Goal: Task Accomplishment & Management: Understand process/instructions

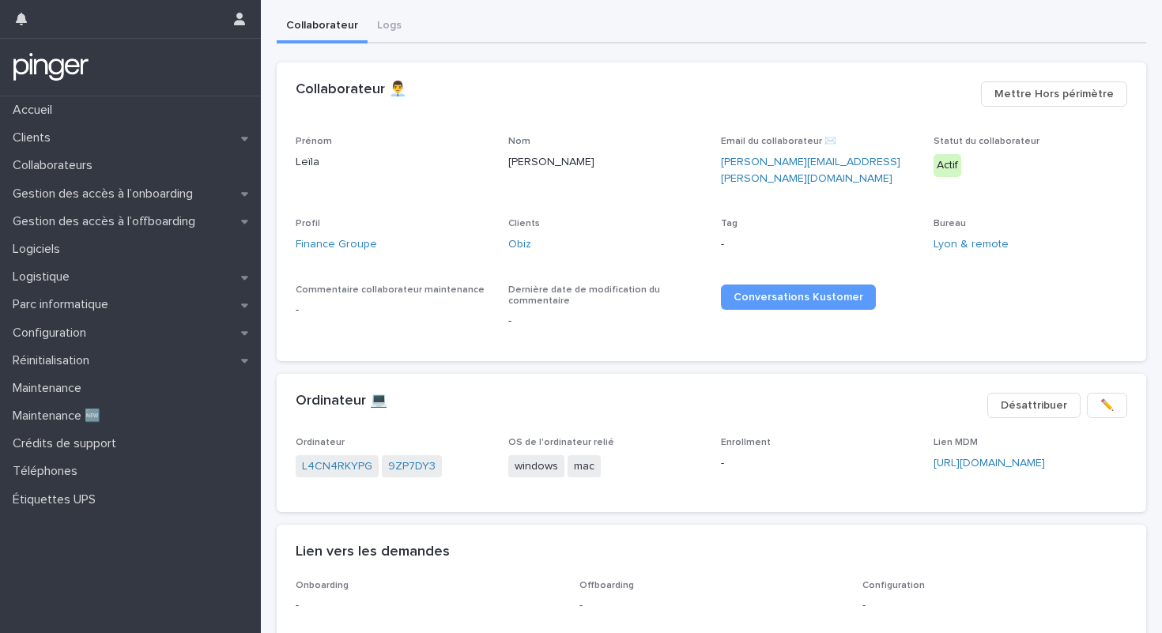
scroll to position [104, 0]
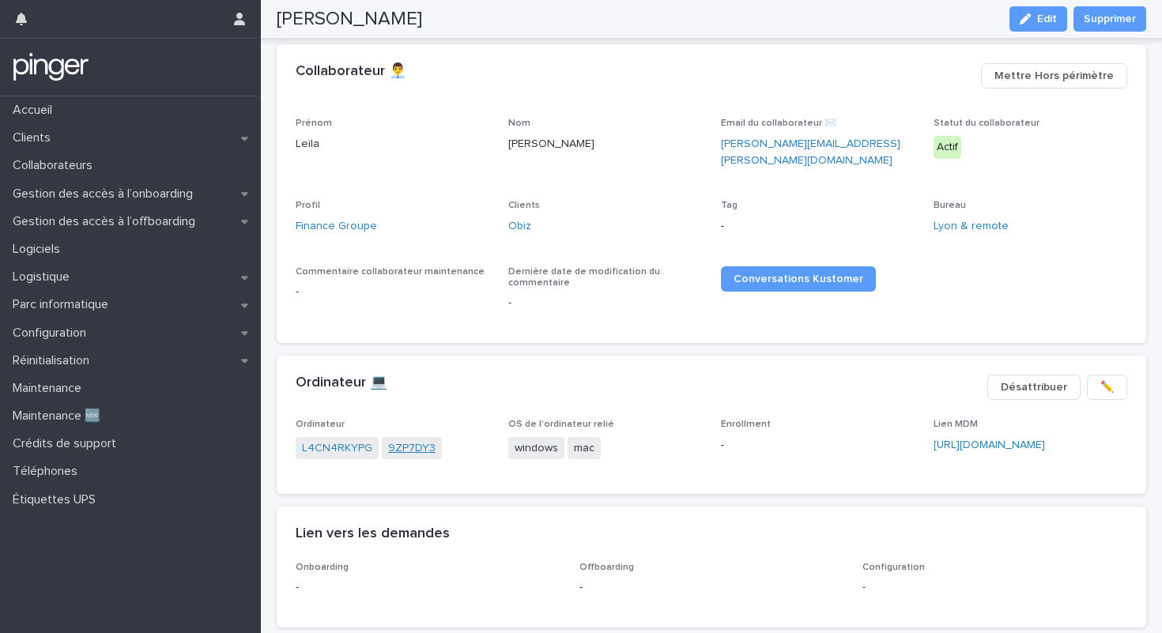
click at [408, 440] on link "9ZP7DY3" at bounding box center [411, 448] width 47 height 17
click at [352, 440] on link "L4CN4RKYPG" at bounding box center [337, 448] width 70 height 17
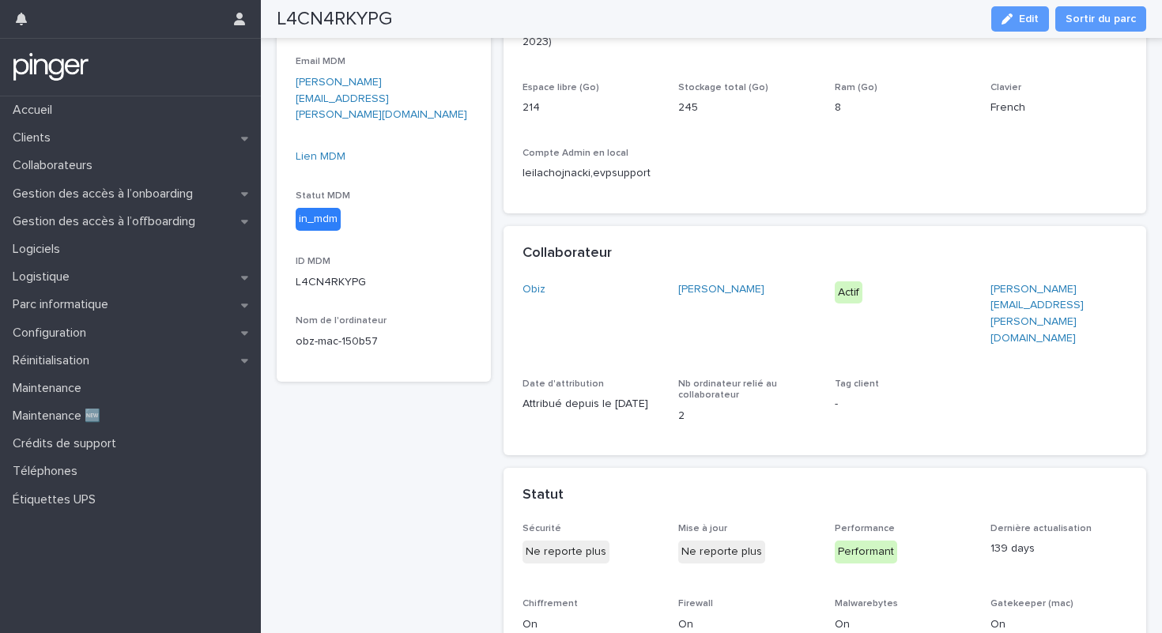
scroll to position [569, 0]
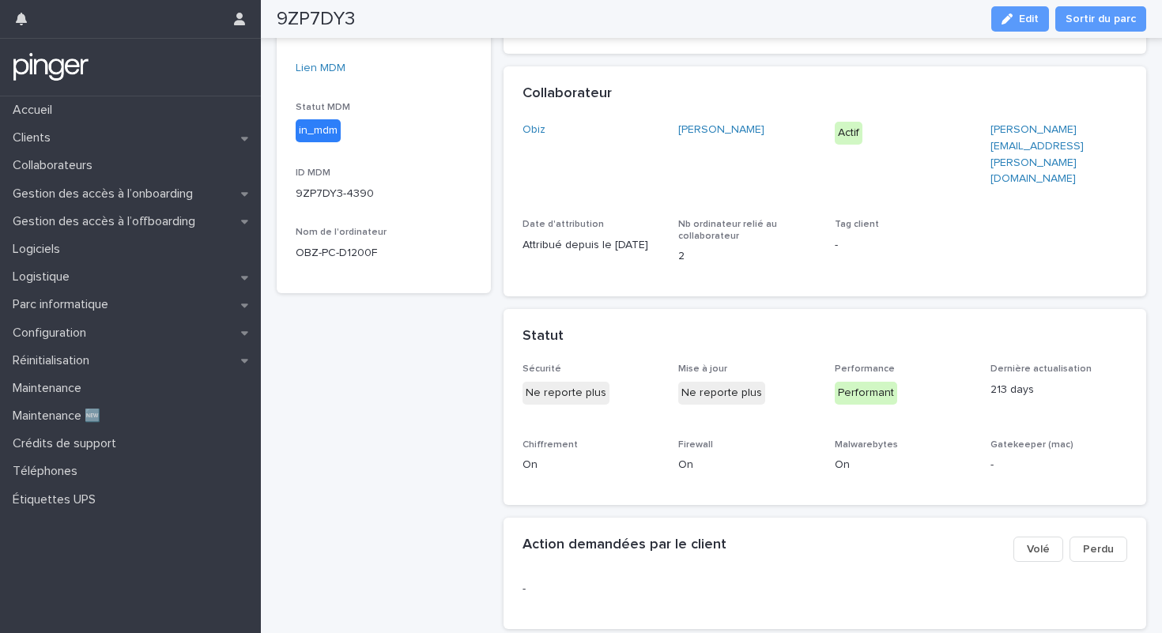
scroll to position [374, 0]
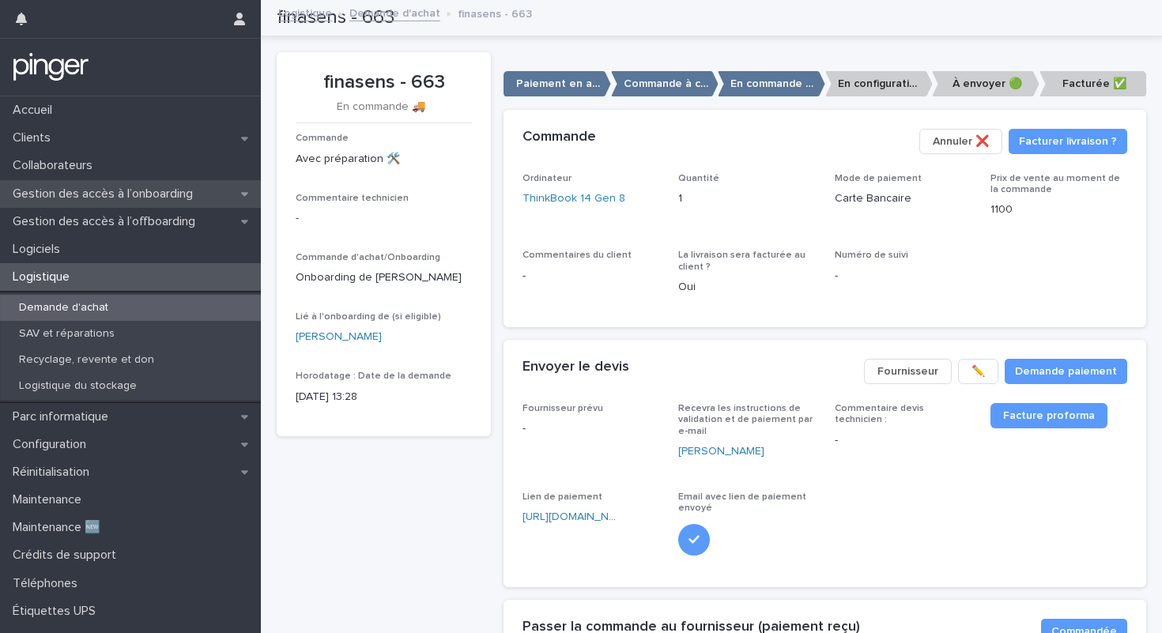
scroll to position [655, 0]
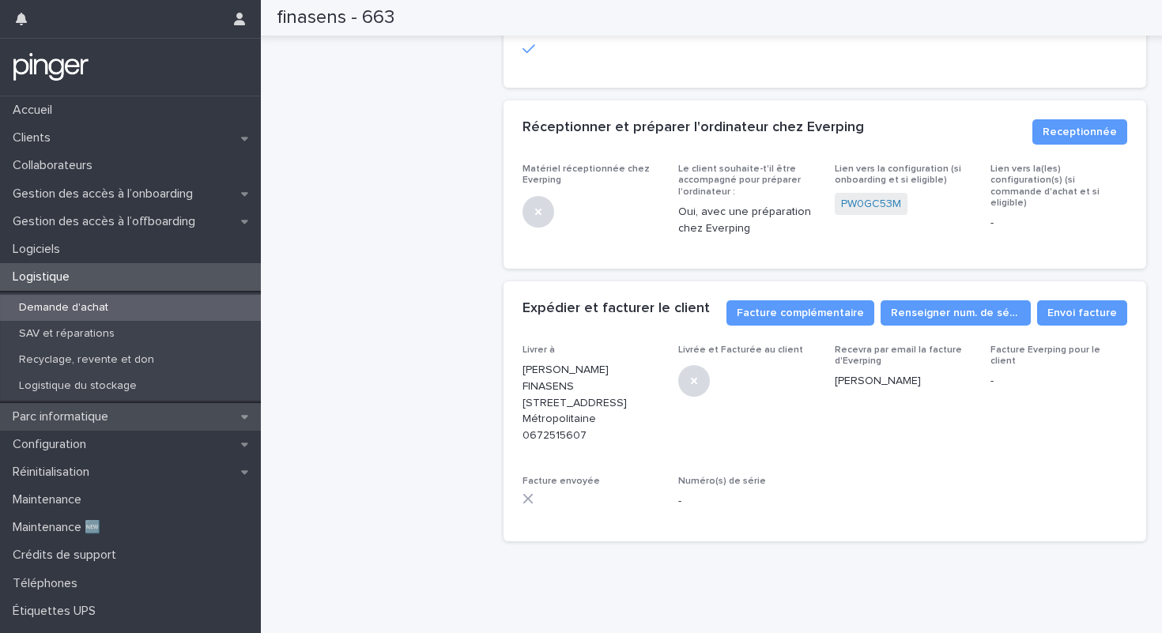
click at [104, 421] on p "Parc informatique" at bounding box center [63, 416] width 115 height 15
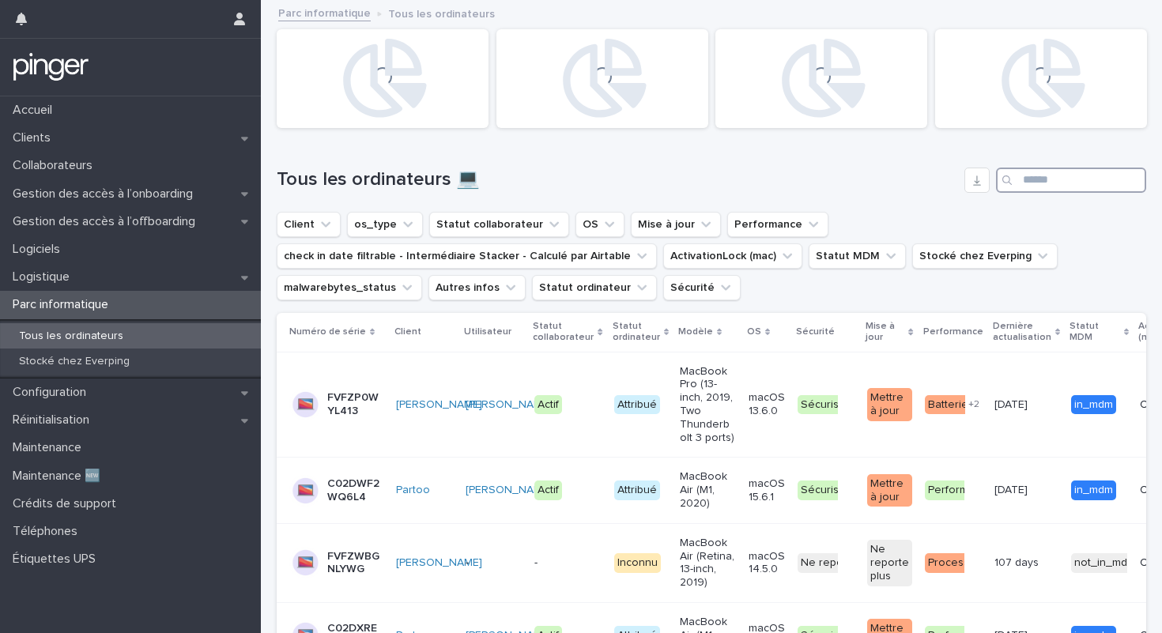
click at [1041, 175] on input "Search" at bounding box center [1071, 180] width 150 height 25
paste input "**********"
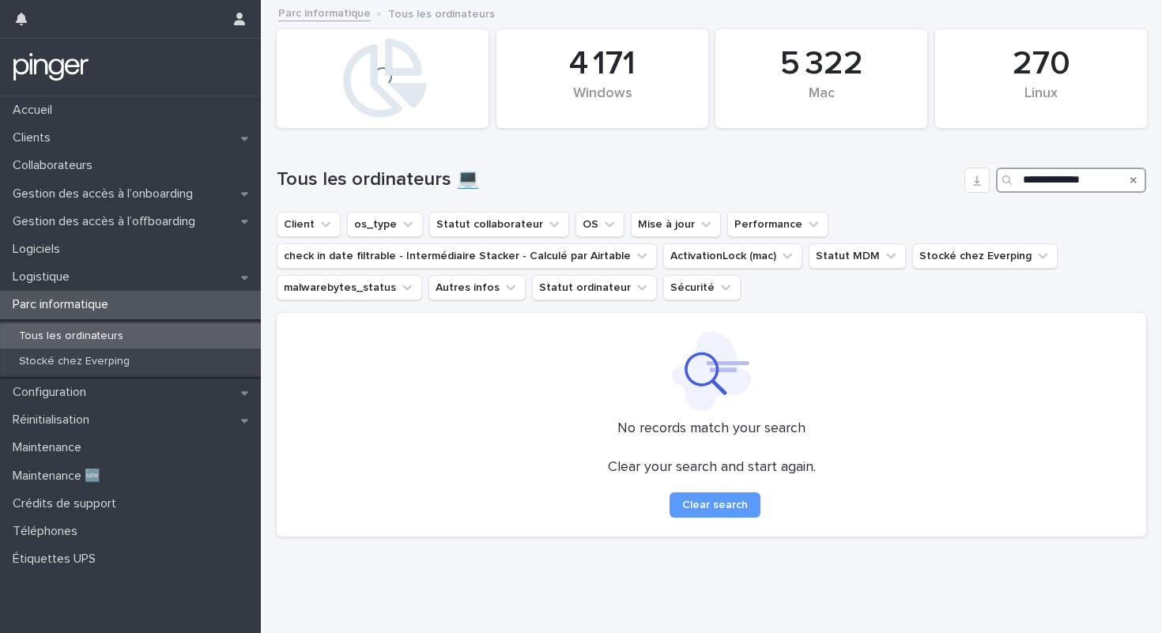
type input "**********"
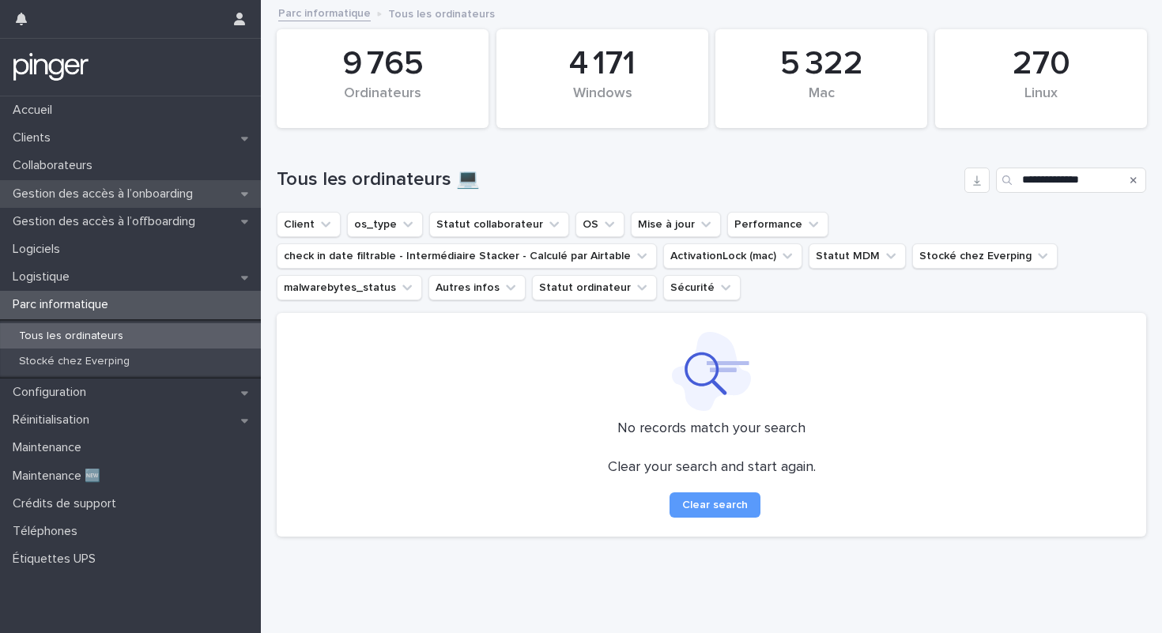
click at [191, 193] on p "Gestion des accès à l’onboarding" at bounding box center [105, 193] width 199 height 15
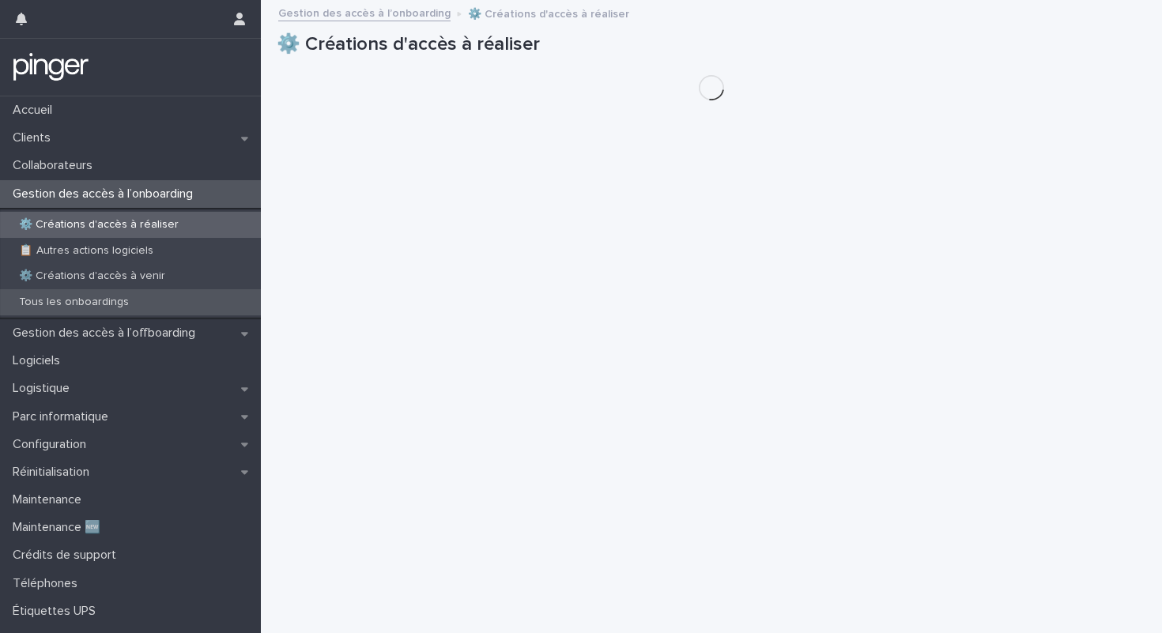
click at [113, 294] on div "Tous les onboardings" at bounding box center [130, 302] width 261 height 26
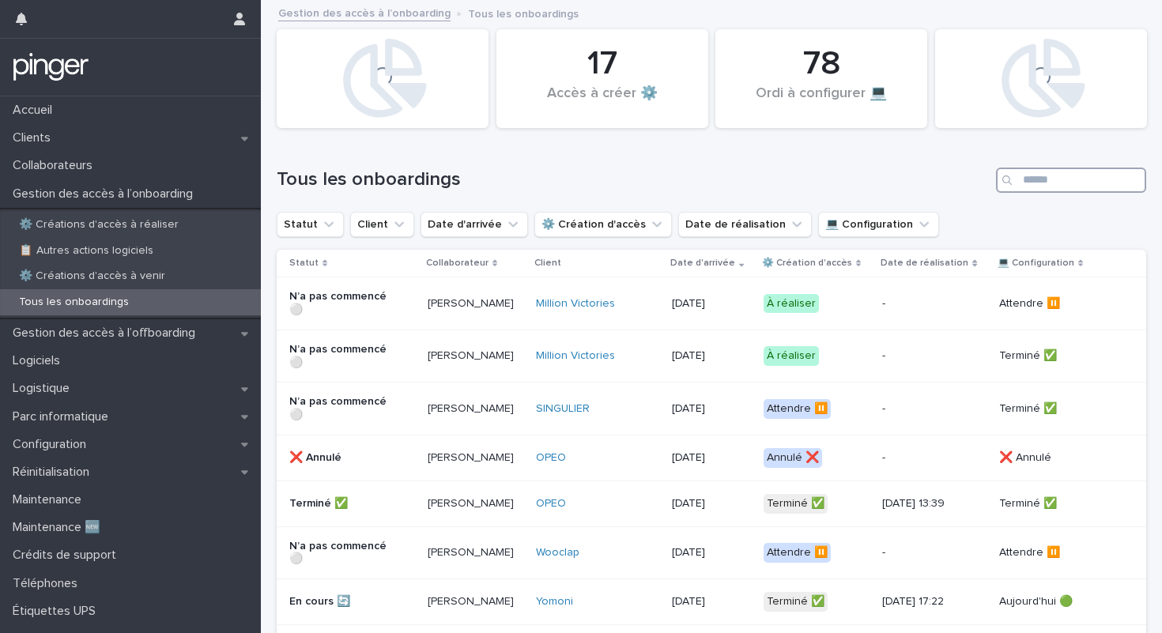
click at [1088, 179] on input "Search" at bounding box center [1071, 180] width 150 height 25
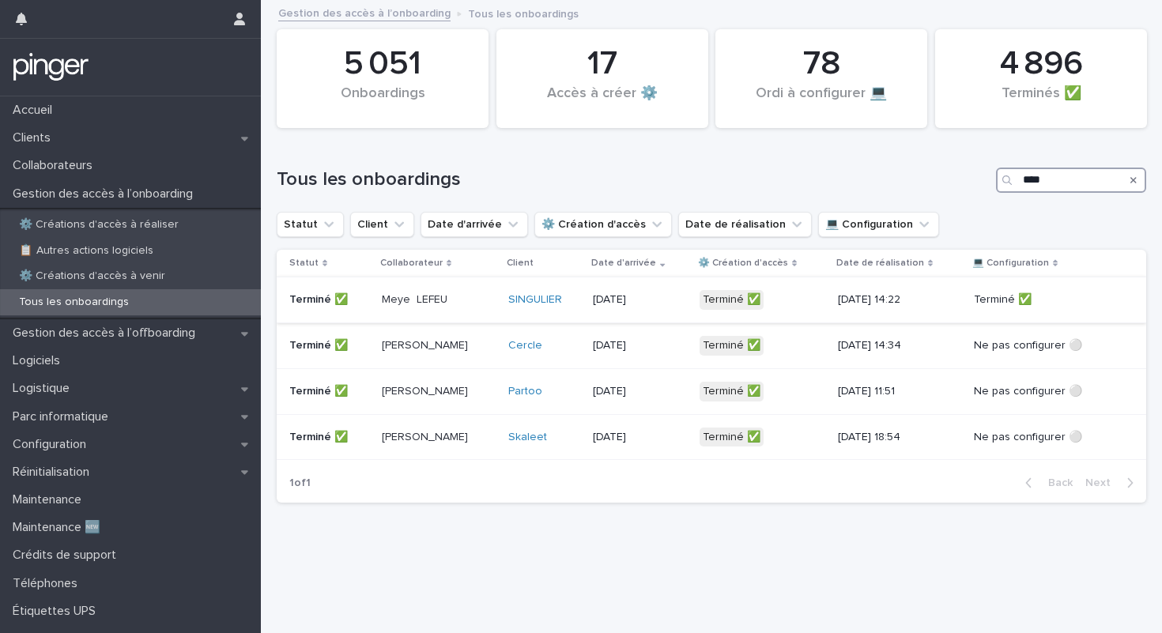
type input "****"
click at [641, 290] on div "13/10/2025" at bounding box center [640, 300] width 94 height 26
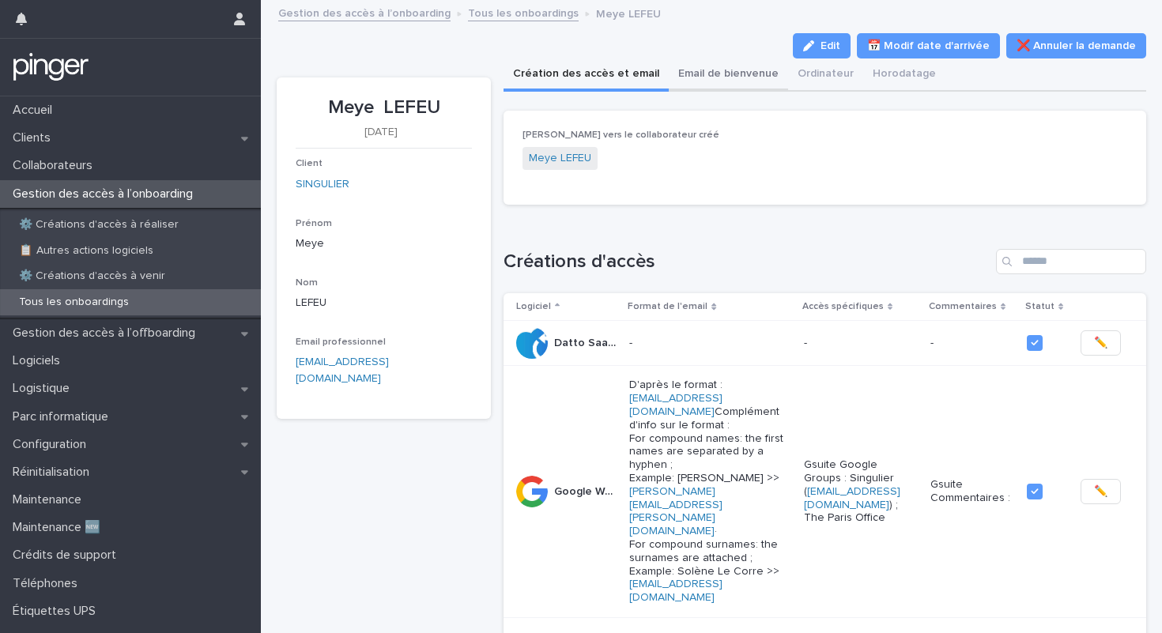
click at [725, 67] on button "Email de bienvenue" at bounding box center [728, 74] width 119 height 33
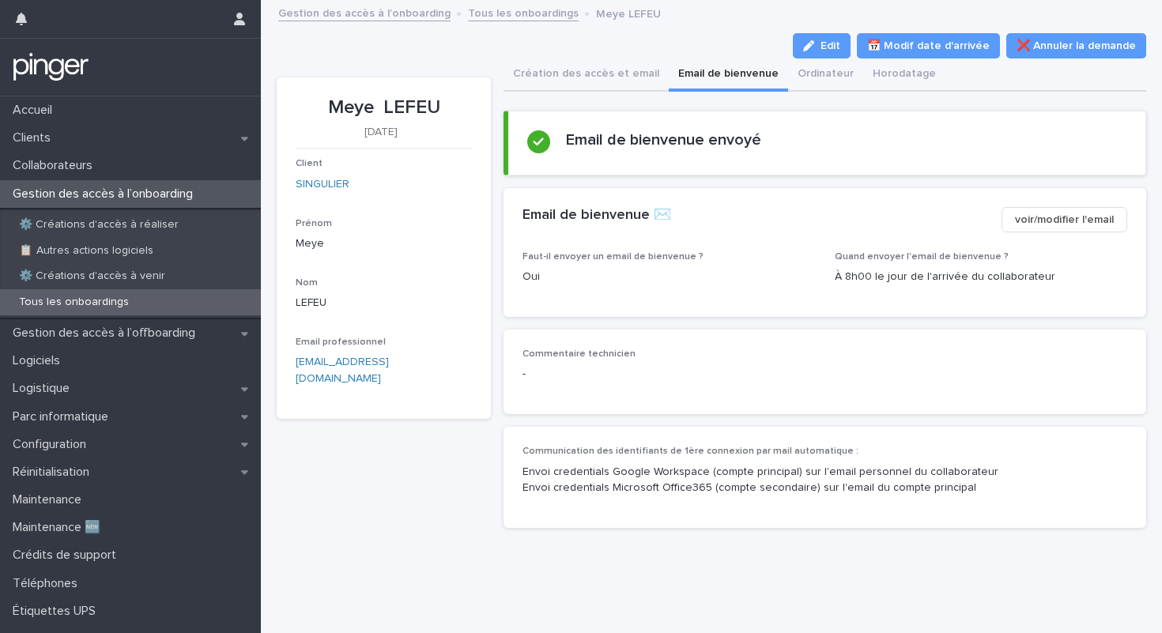
click at [1103, 225] on span "voir/modifier l'email" at bounding box center [1064, 220] width 99 height 16
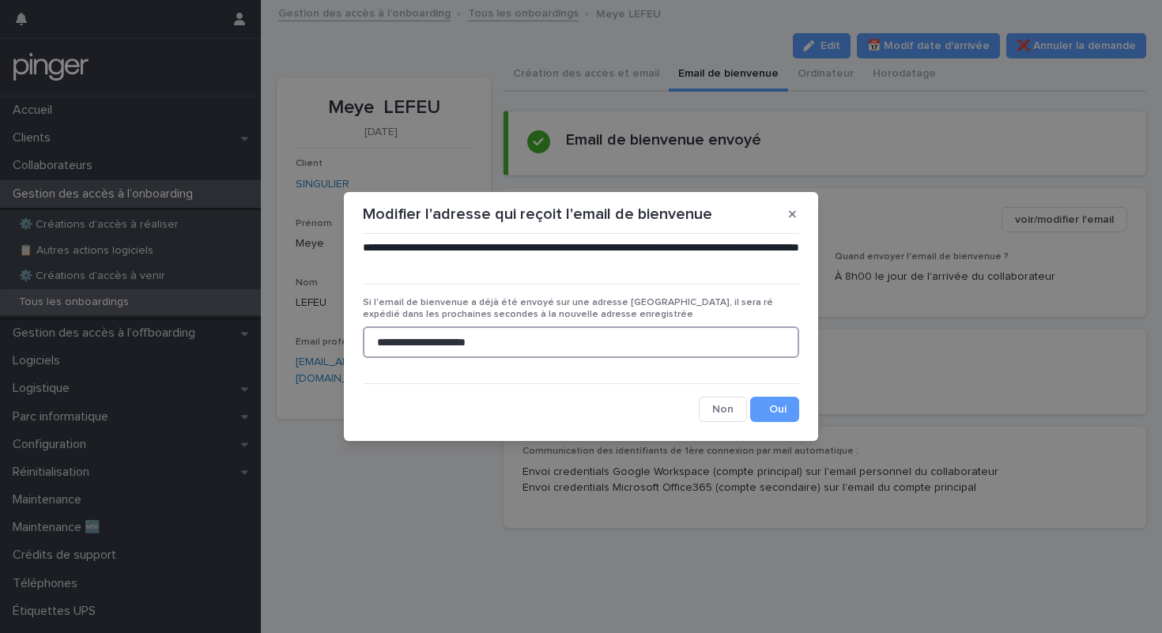
click at [474, 350] on input "**********" at bounding box center [581, 342] width 436 height 32
click at [795, 205] on button "button" at bounding box center [792, 214] width 26 height 25
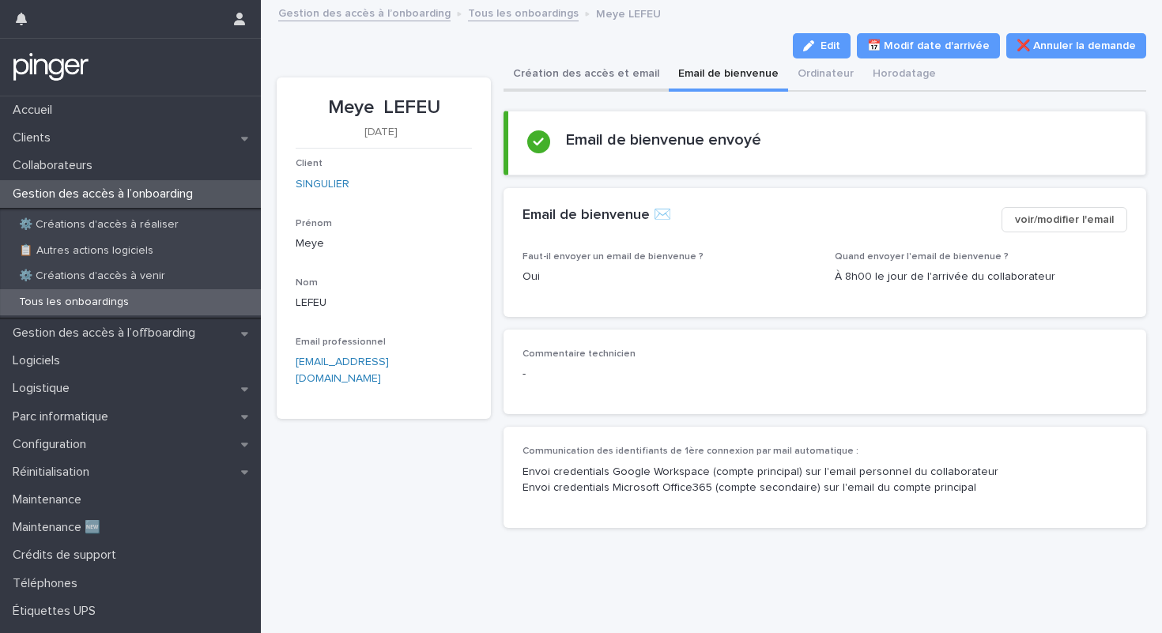
click at [614, 83] on button "Création des accès et email" at bounding box center [585, 74] width 165 height 33
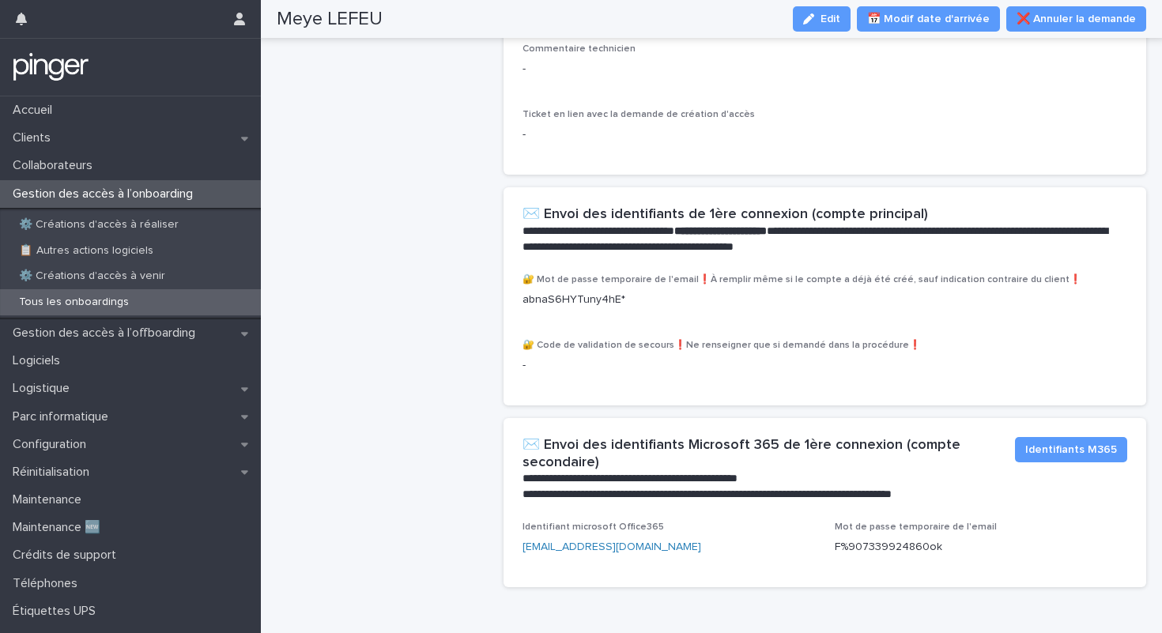
scroll to position [935, 0]
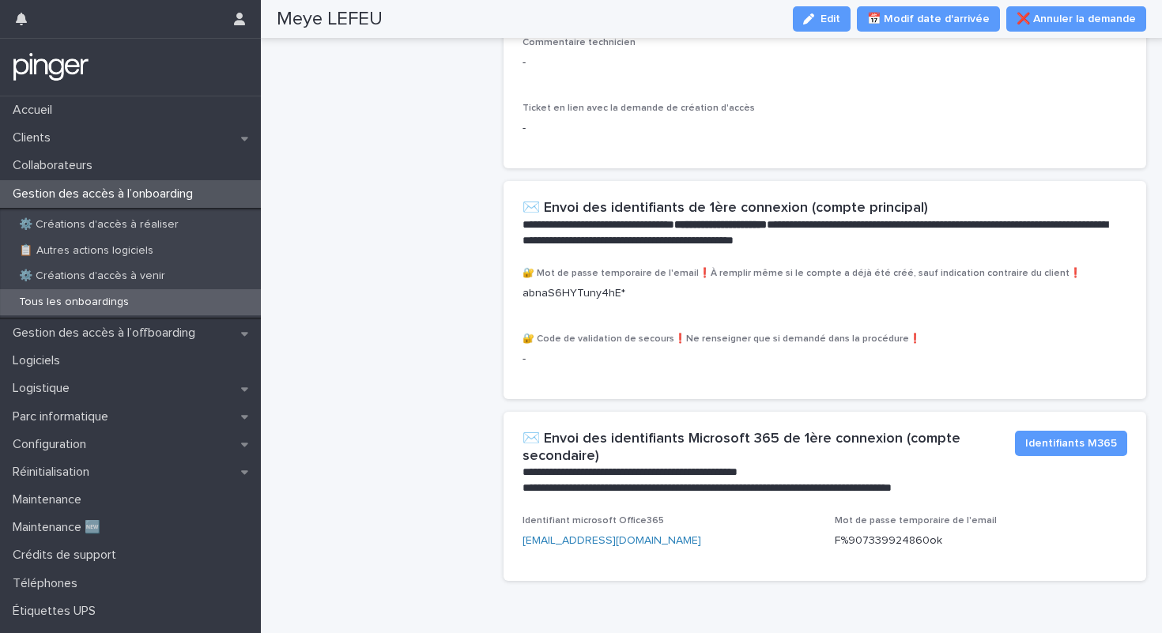
click at [985, 520] on div "Mot de passe temporaire de l'email F%907339924860ok" at bounding box center [980, 538] width 293 height 47
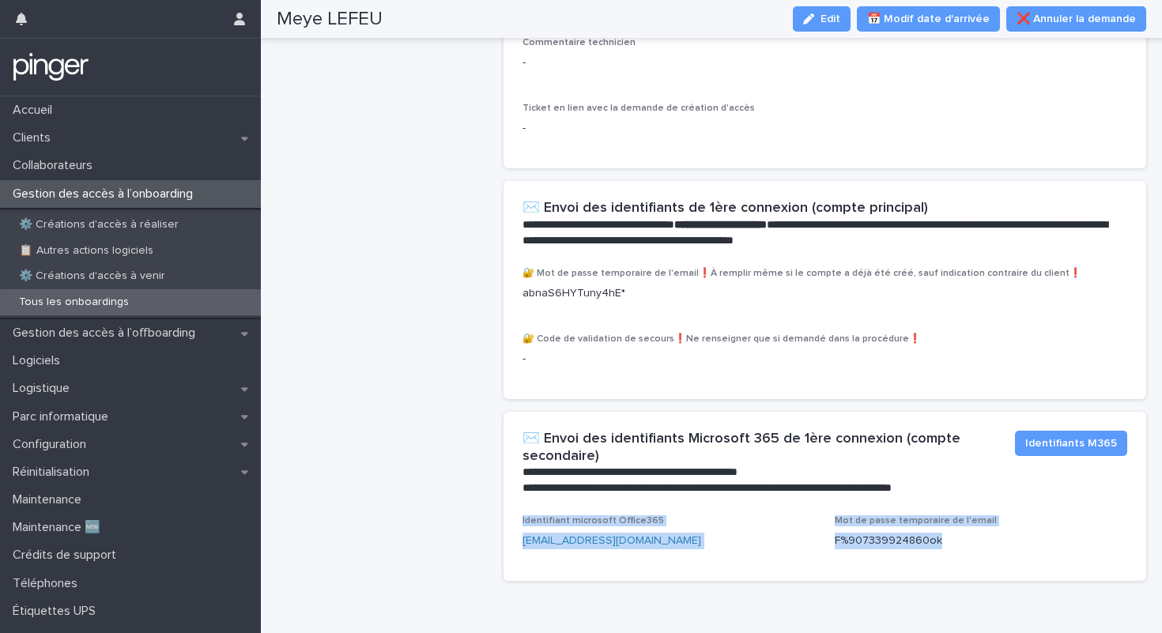
drag, startPoint x: 971, startPoint y: 505, endPoint x: 515, endPoint y: 482, distance: 456.5
click at [515, 515] on div "Identifiant microsoft Office365 meye.lefeu@singulier.co Mot de passe temporaire…" at bounding box center [824, 548] width 642 height 66
copy div "Identifiant microsoft Office365 meye.lefeu@singulier.co Mot de passe temporaire…"
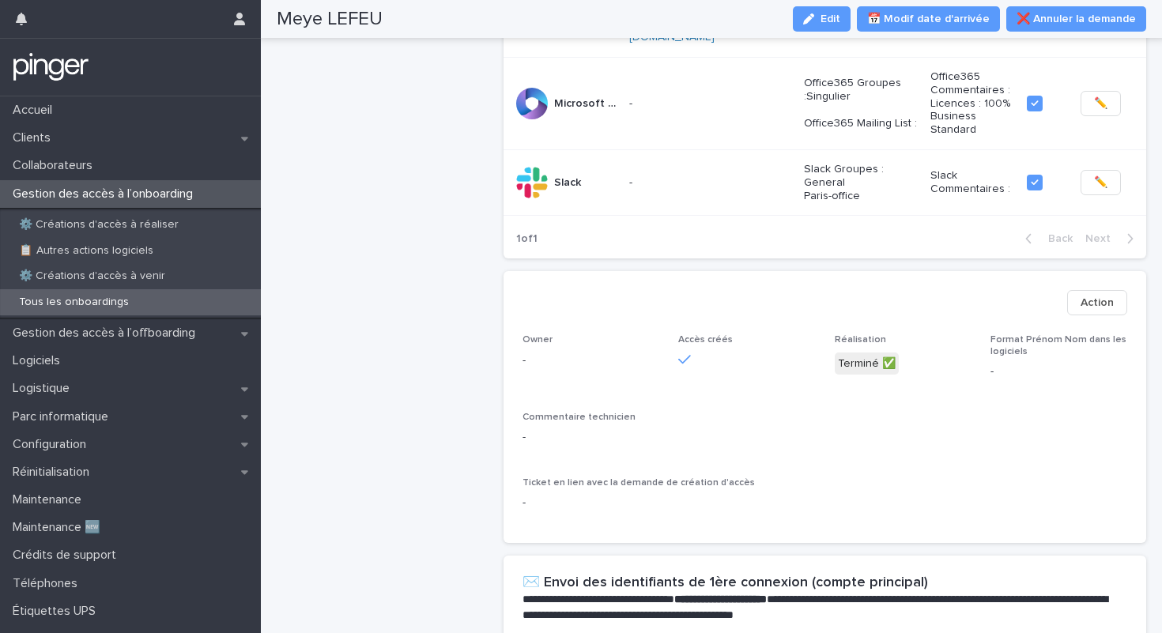
scroll to position [0, 0]
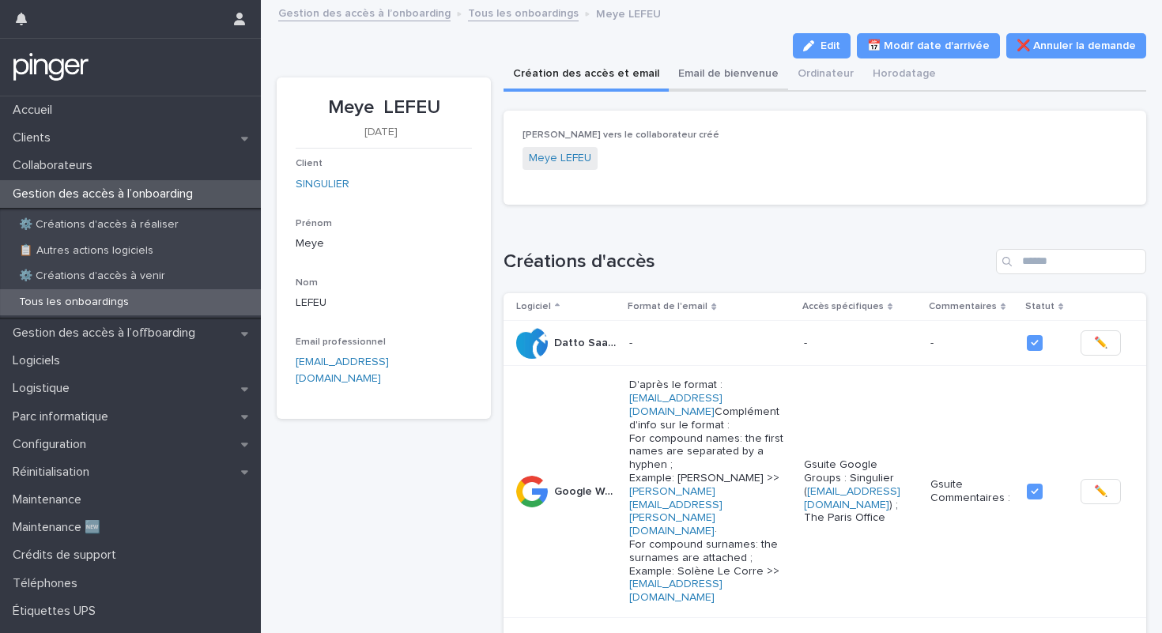
click at [714, 62] on button "Email de bienvenue" at bounding box center [728, 74] width 119 height 33
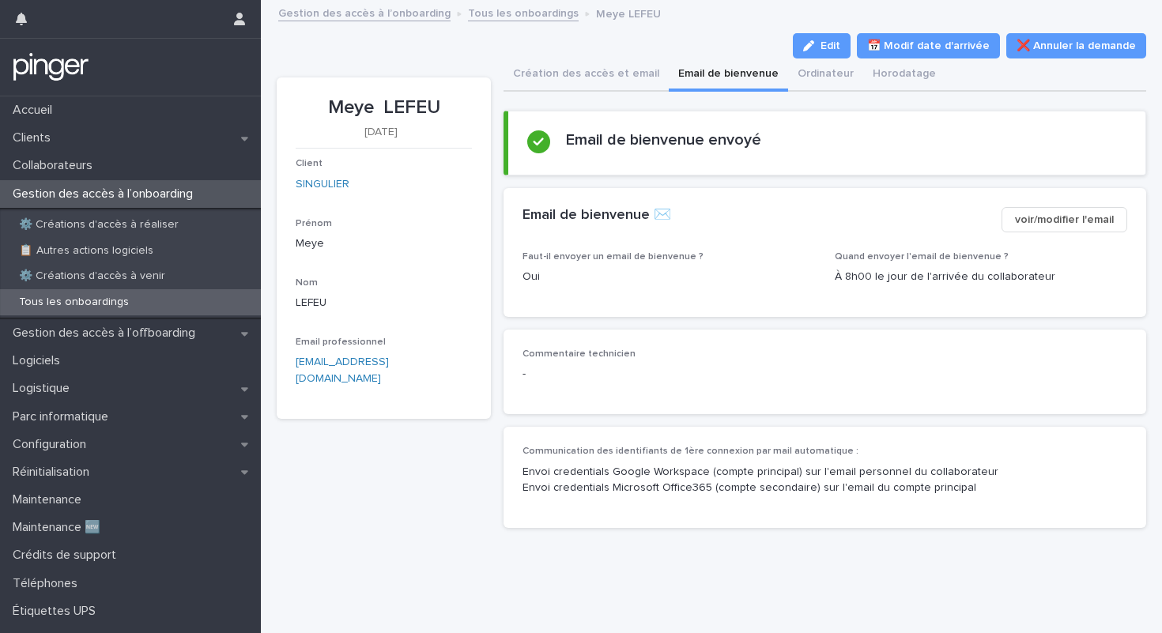
click at [1058, 218] on span "voir/modifier l'email" at bounding box center [1064, 220] width 99 height 16
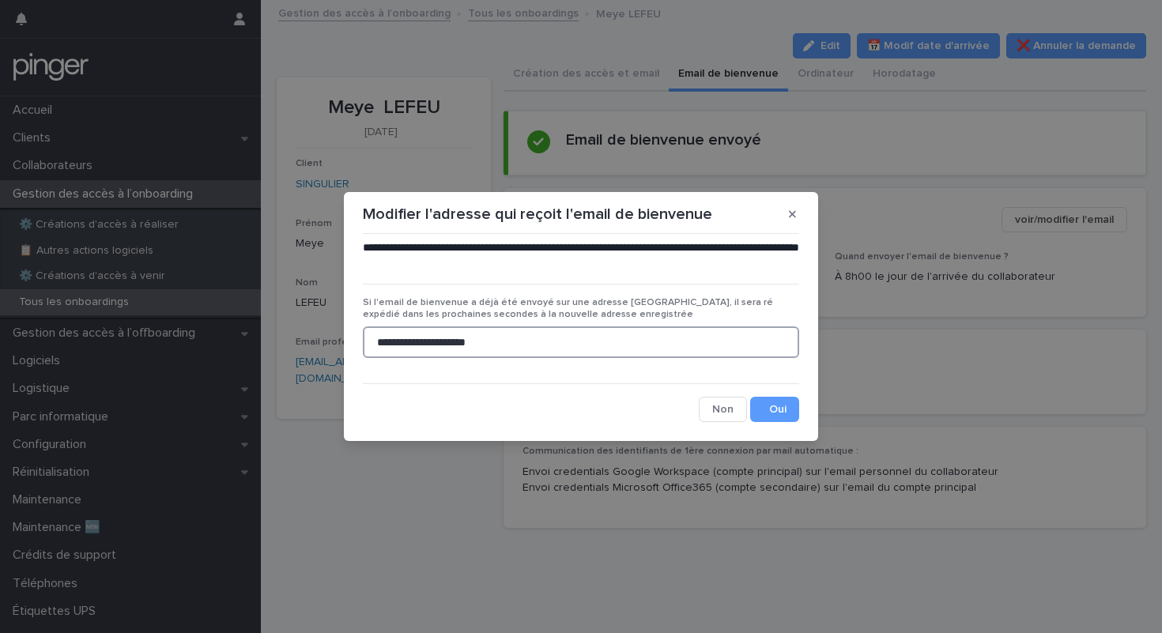
click at [595, 349] on input "**********" at bounding box center [581, 342] width 436 height 32
click at [794, 209] on icon "button" at bounding box center [792, 214] width 7 height 11
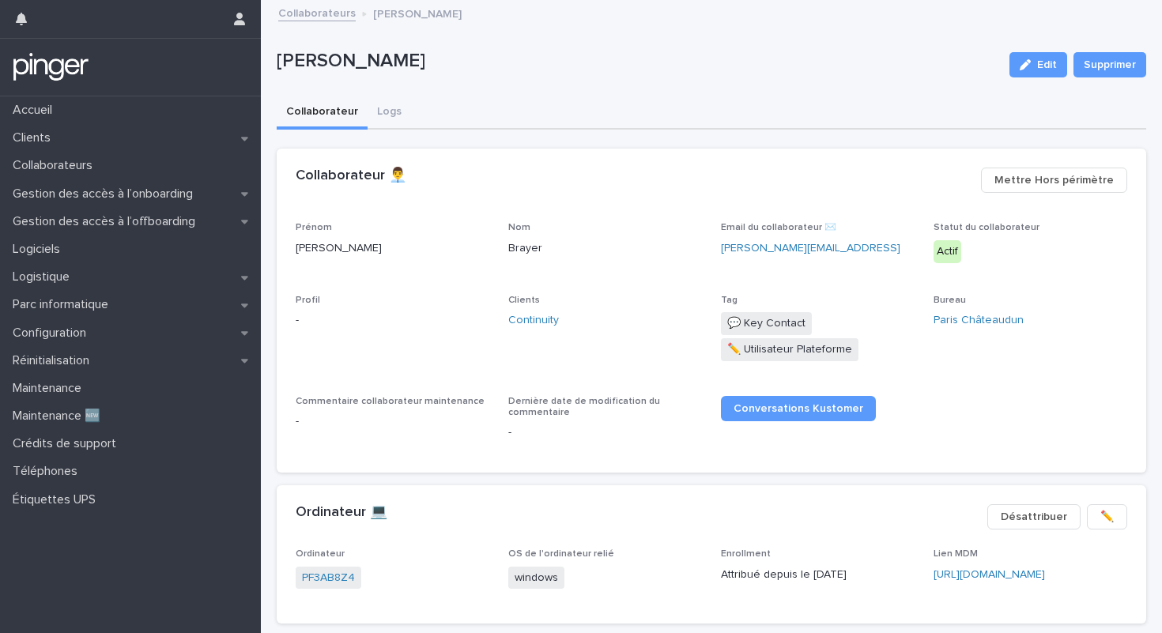
click at [1005, 585] on div "Lien MDM [URL][DOMAIN_NAME]" at bounding box center [1030, 571] width 194 height 47
click at [1005, 583] on div "Lien MDM [URL][DOMAIN_NAME]" at bounding box center [1030, 571] width 194 height 47
click at [1005, 581] on div "[URL][DOMAIN_NAME]" at bounding box center [1010, 575] width 155 height 17
click at [1005, 575] on link "[URL][DOMAIN_NAME]" at bounding box center [988, 574] width 111 height 11
